Goal: Navigation & Orientation: Understand site structure

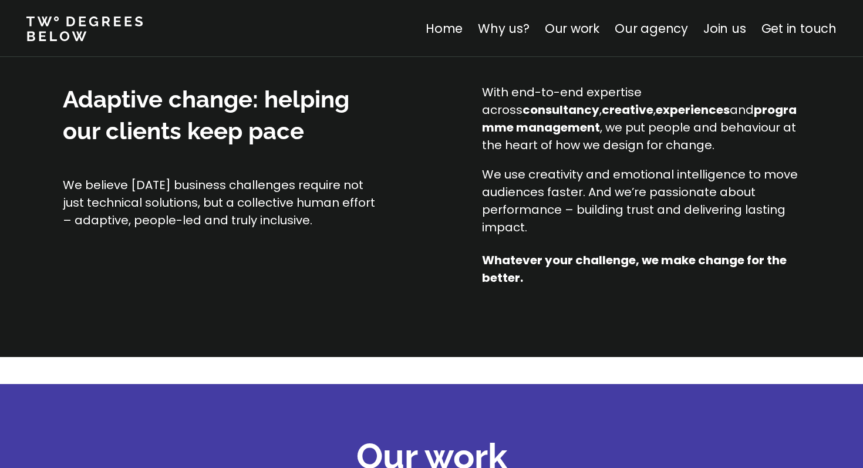
scroll to position [1021, 0]
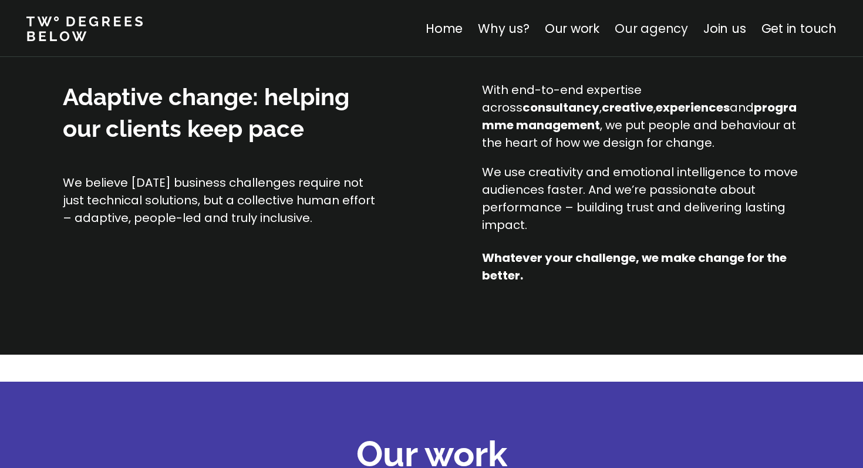
click at [424, 26] on link "Our agency" at bounding box center [651, 28] width 73 height 17
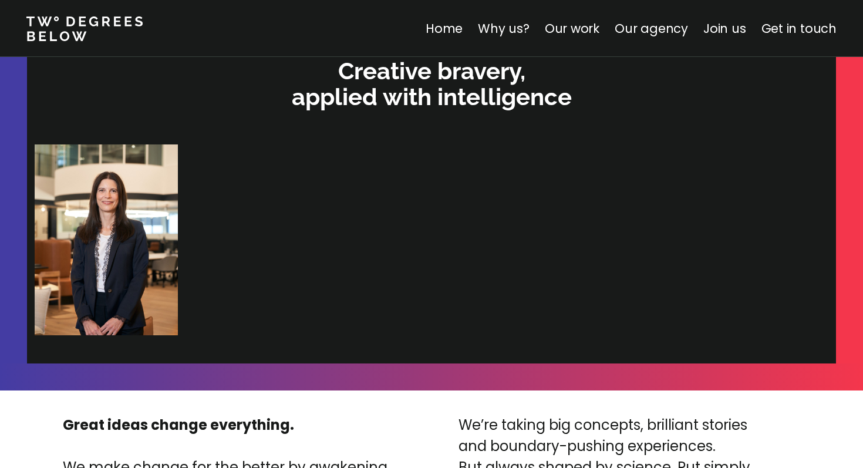
scroll to position [2522, 0]
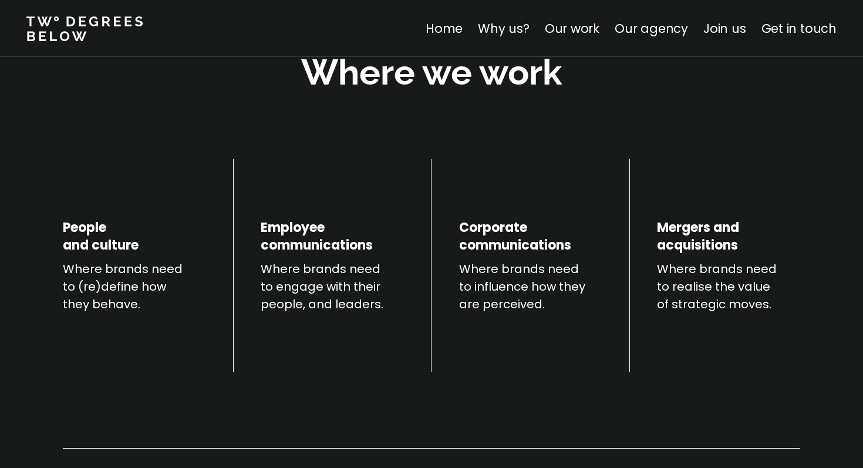
scroll to position [409, 0]
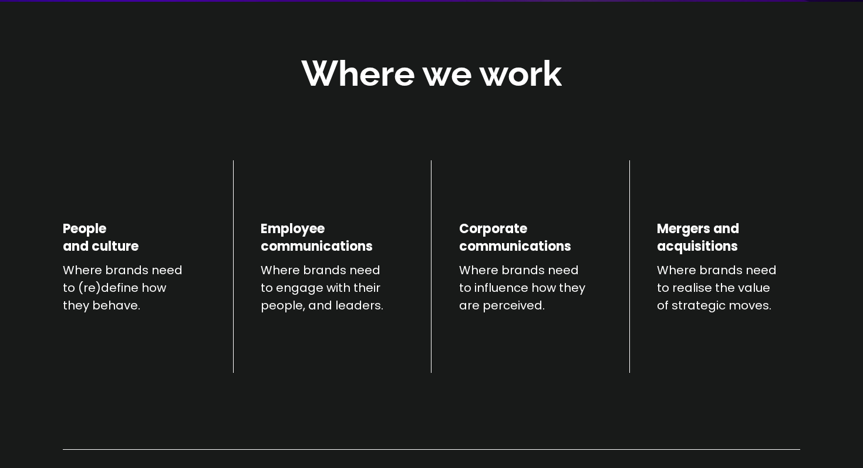
click at [424, 248] on h4 "Corporate communications" at bounding box center [515, 237] width 112 height 35
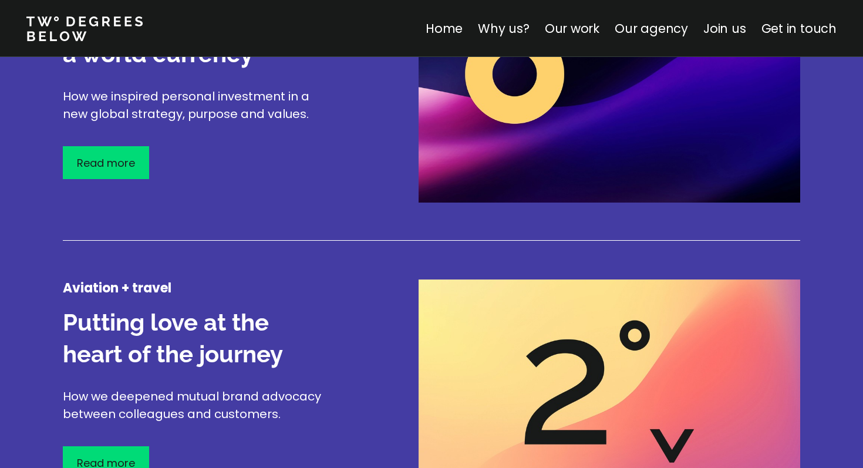
scroll to position [1545, 0]
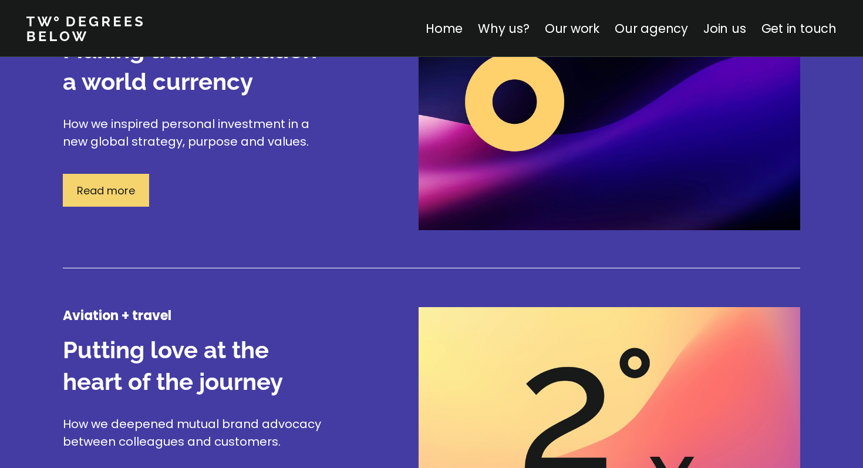
click at [112, 193] on p "Read more" at bounding box center [106, 191] width 58 height 16
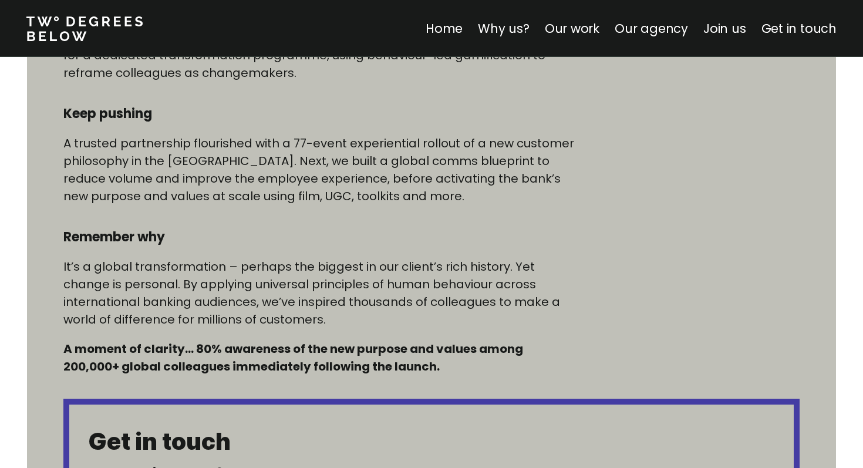
scroll to position [731, 0]
click at [225, 285] on p "It’s a global transformation – perhaps the biggest in our client’s rich history…" at bounding box center [321, 292] width 516 height 70
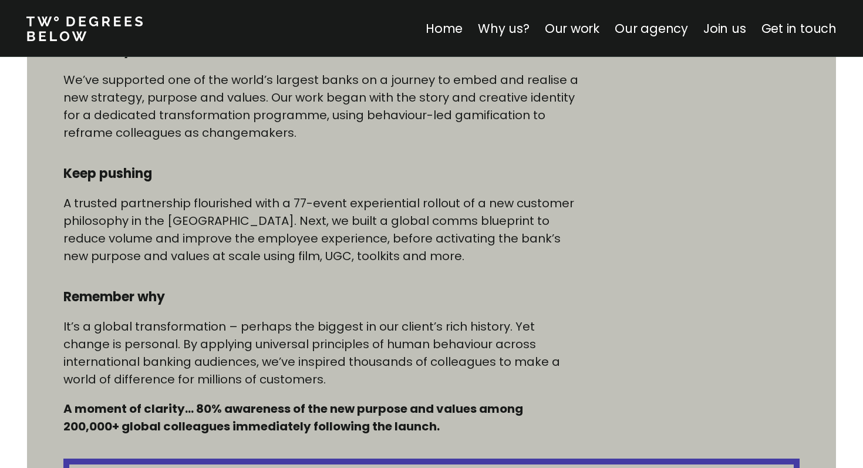
scroll to position [672, 0]
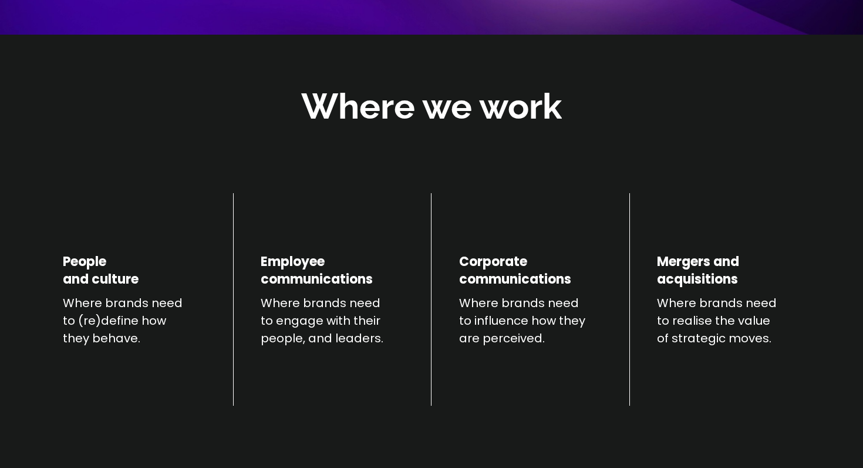
scroll to position [374, 0]
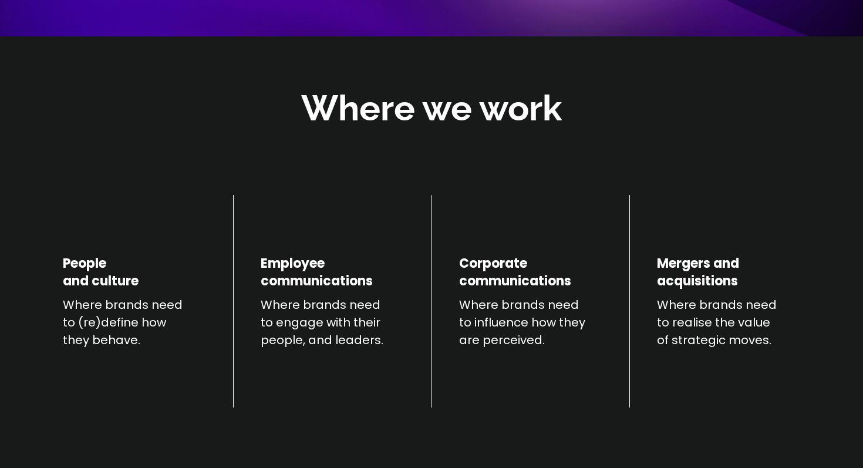
click at [424, 269] on h4 "Corporate communications" at bounding box center [515, 272] width 112 height 35
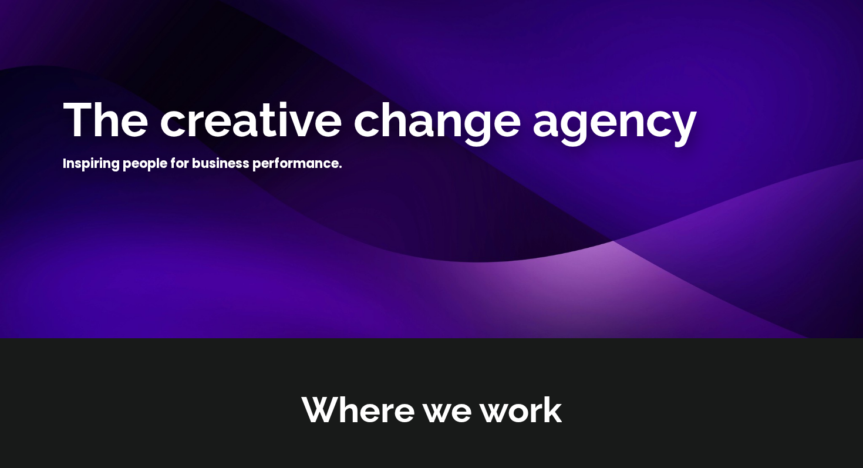
scroll to position [0, 0]
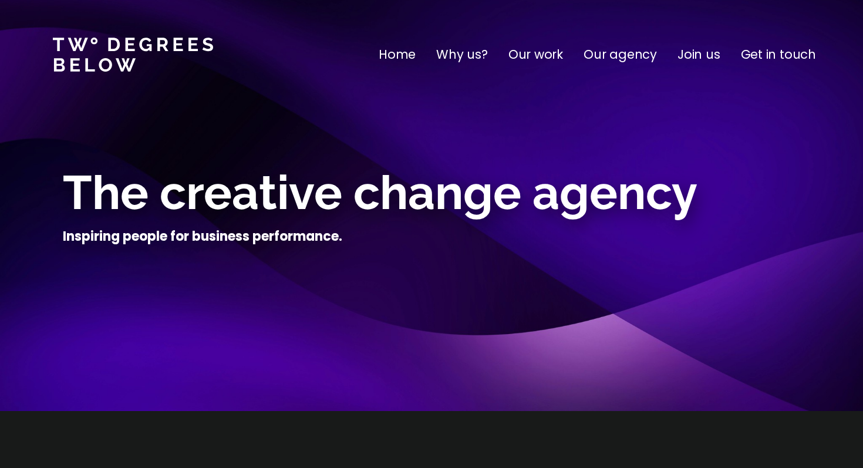
click at [424, 53] on p "Why us?" at bounding box center [462, 54] width 52 height 19
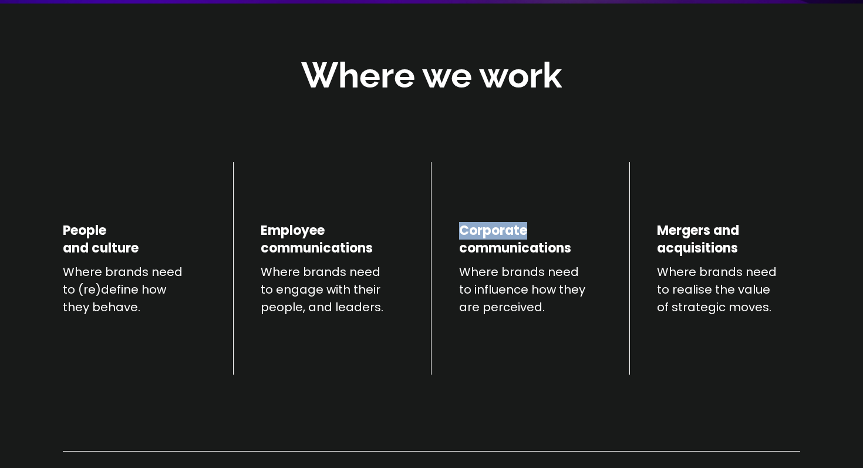
scroll to position [411, 0]
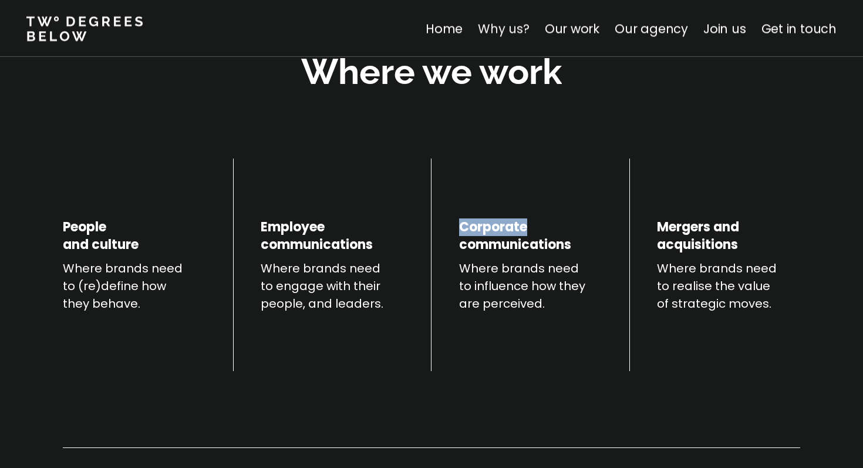
click at [424, 31] on link "Why us?" at bounding box center [504, 28] width 52 height 17
click at [424, 32] on link "Our work" at bounding box center [572, 28] width 55 height 17
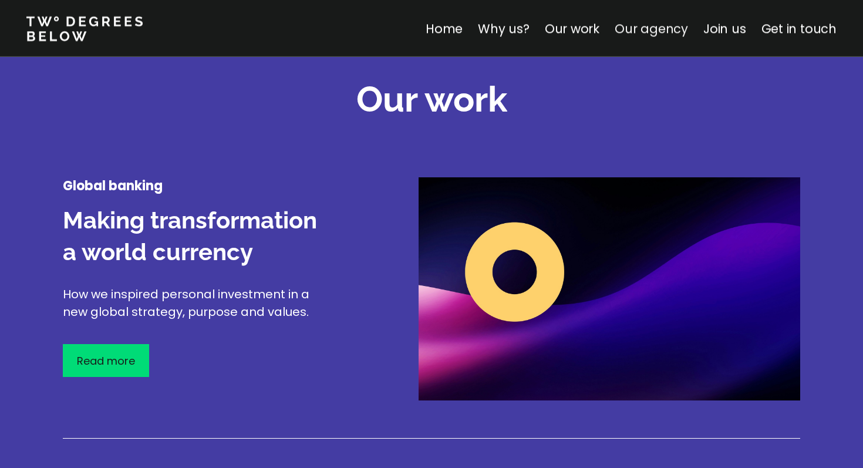
click at [424, 23] on link "Our agency" at bounding box center [651, 28] width 73 height 17
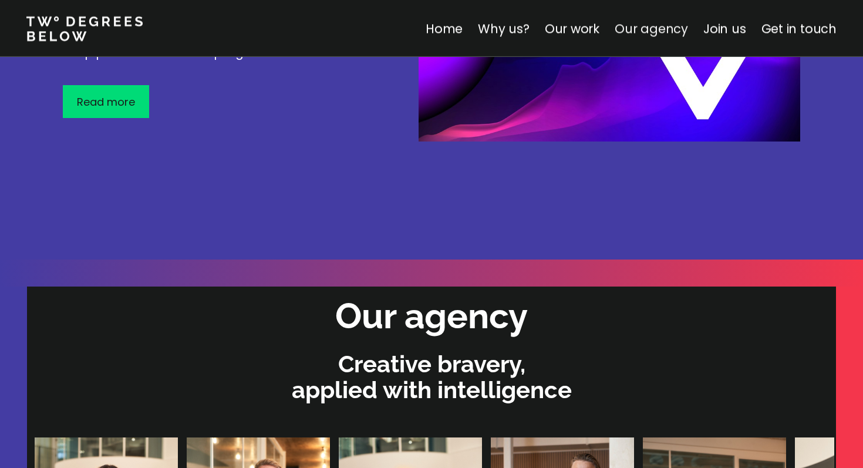
scroll to position [2493, 0]
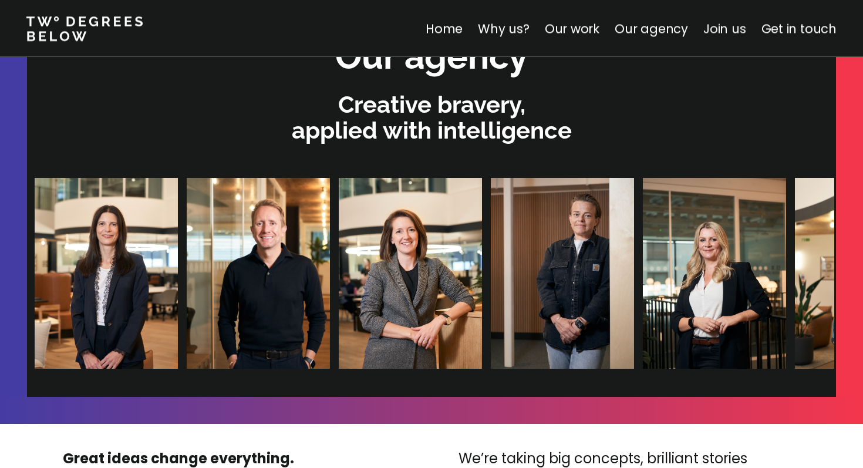
click at [424, 24] on link "Join us" at bounding box center [724, 28] width 43 height 17
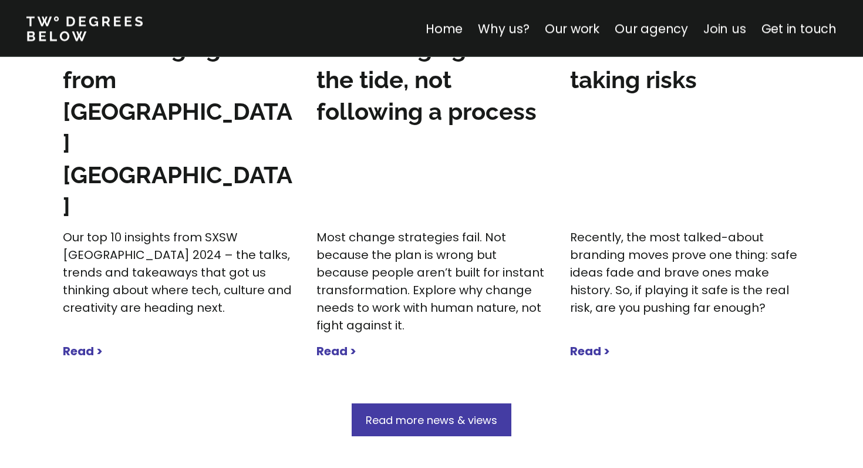
scroll to position [4165, 0]
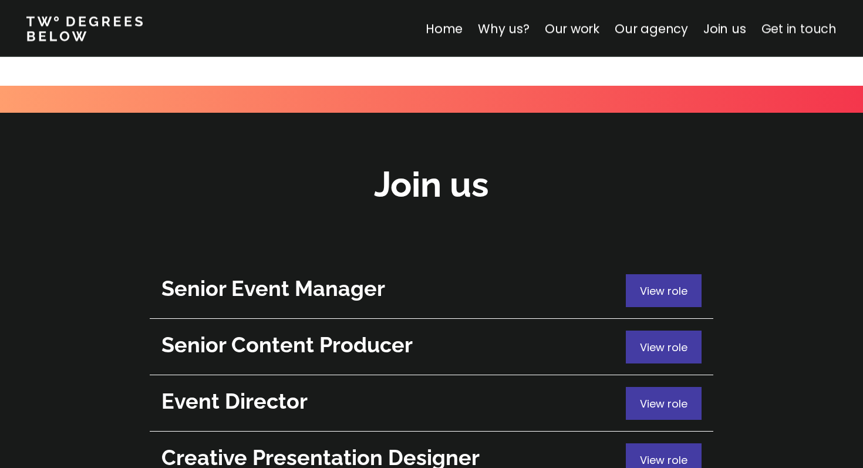
click at [424, 24] on link "Get in touch" at bounding box center [798, 28] width 75 height 17
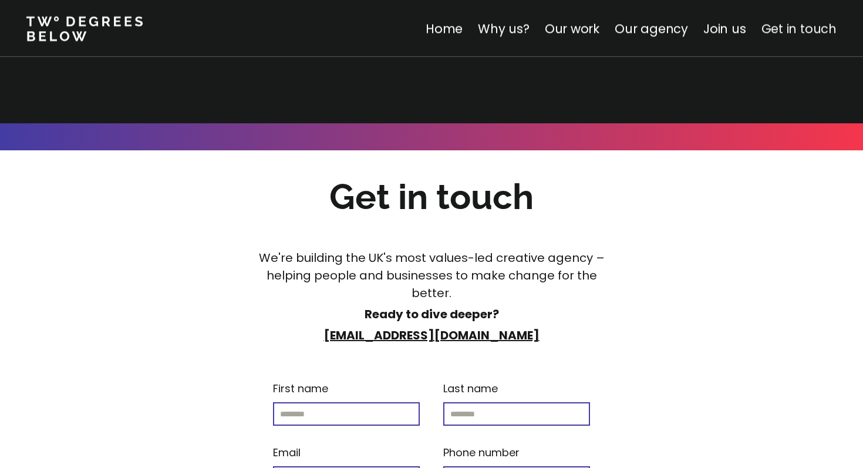
scroll to position [4617, 0]
